Goal: Navigation & Orientation: Go to known website

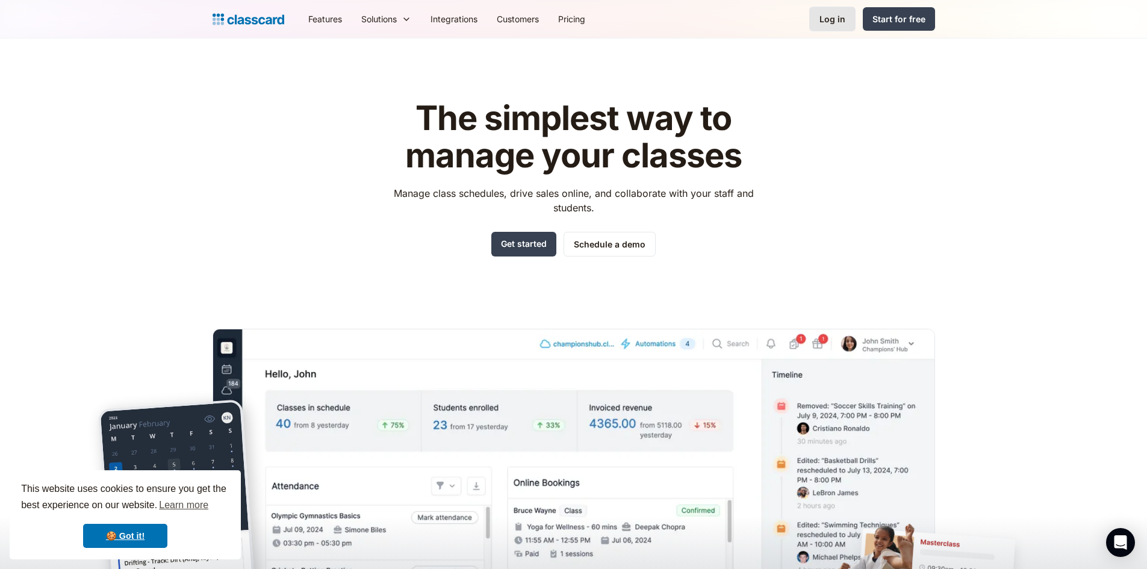
click at [834, 16] on div "Log in" at bounding box center [832, 19] width 26 height 13
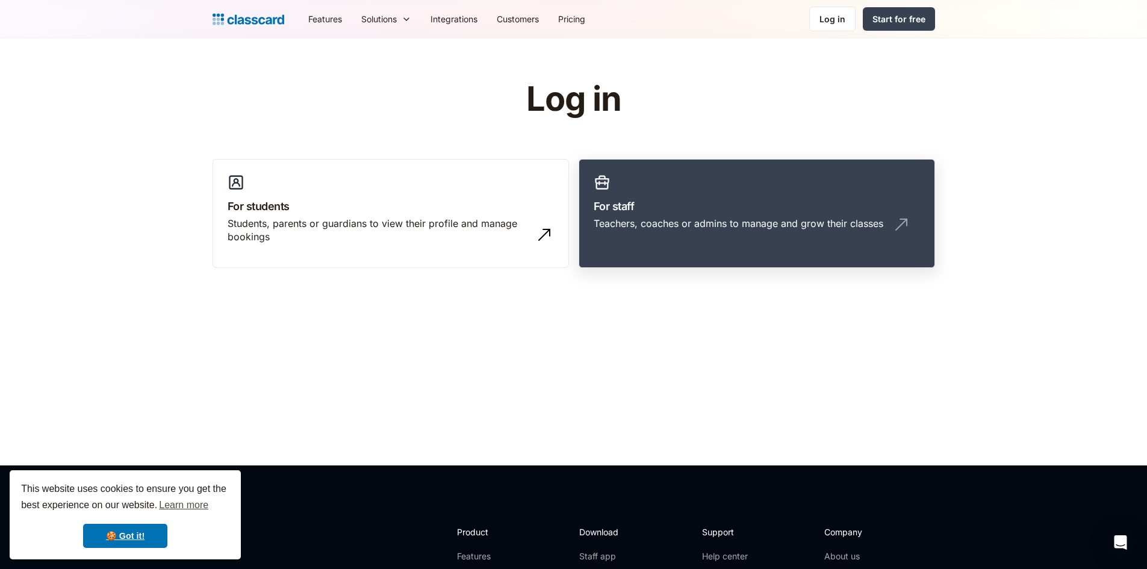
click at [669, 221] on div "Teachers, coaches or admins to manage and grow their classes" at bounding box center [739, 223] width 290 height 13
